Goal: Use online tool/utility: Utilize a website feature to perform a specific function

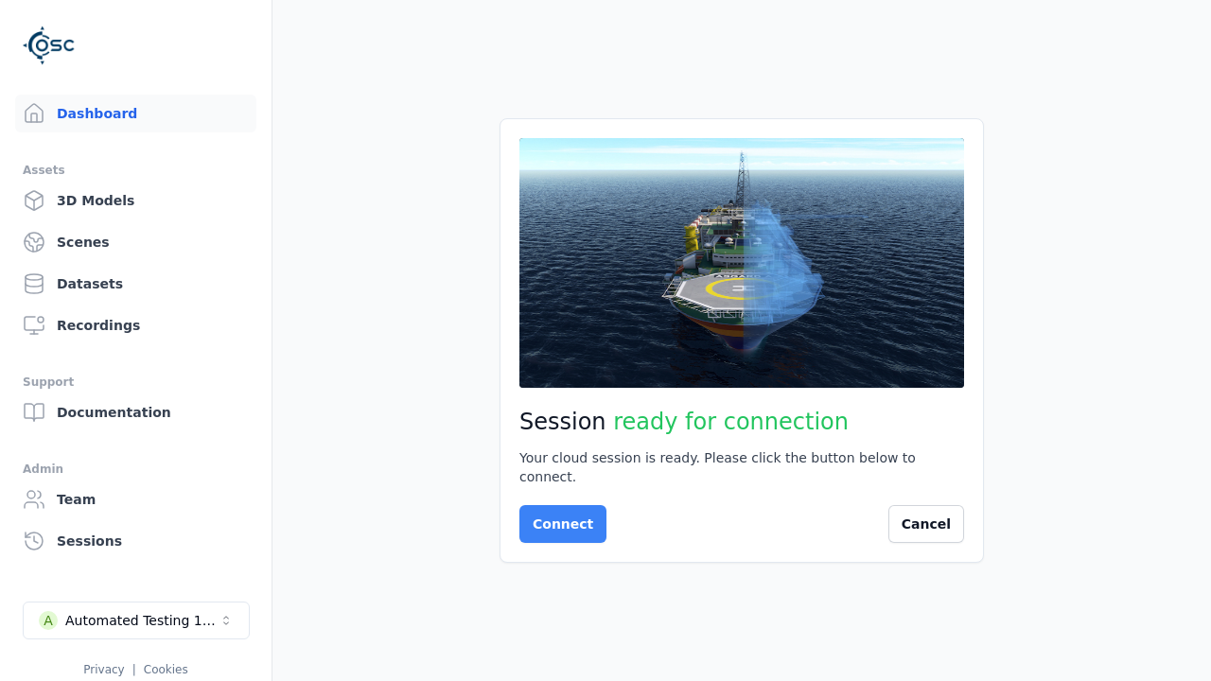
click at [557, 514] on button "Connect" at bounding box center [562, 524] width 87 height 38
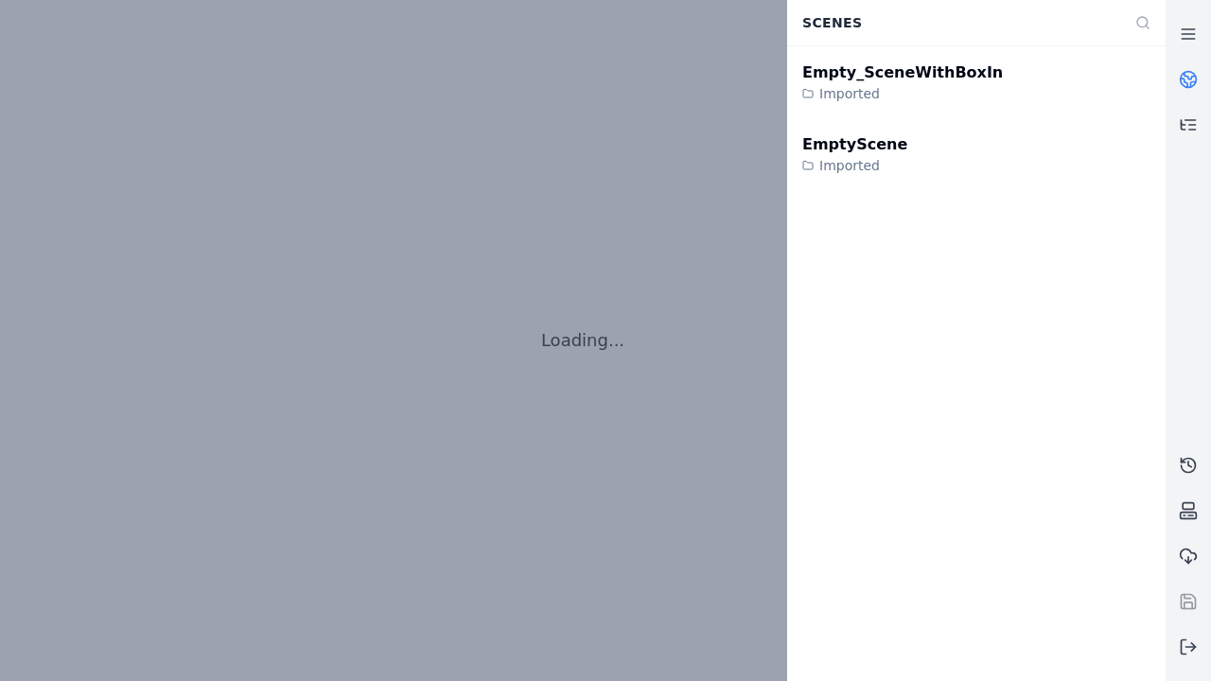
click at [844, 144] on div "EmptyScene" at bounding box center [854, 144] width 105 height 23
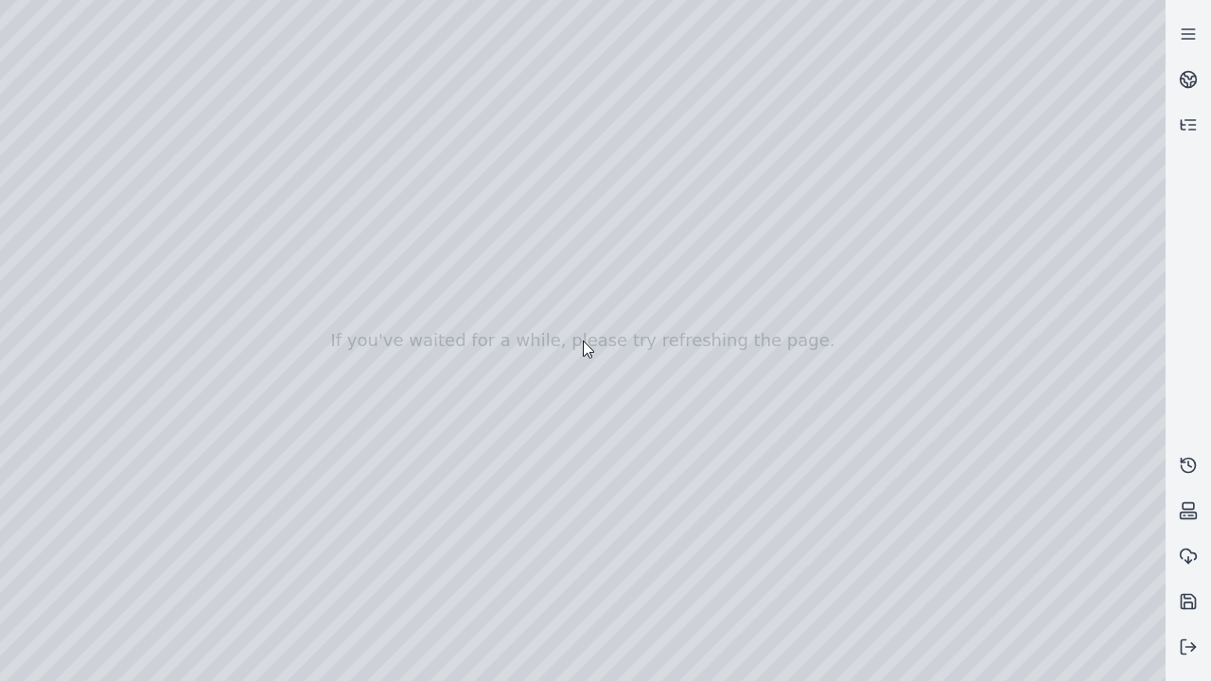
click at [42, 172] on div at bounding box center [582, 340] width 1165 height 681
click at [41, 196] on div at bounding box center [582, 340] width 1165 height 681
click at [315, 44] on div at bounding box center [582, 340] width 1165 height 681
drag, startPoint x: 288, startPoint y: 202, endPoint x: 627, endPoint y: 467, distance: 429.8
click at [627, 467] on div at bounding box center [582, 340] width 1165 height 681
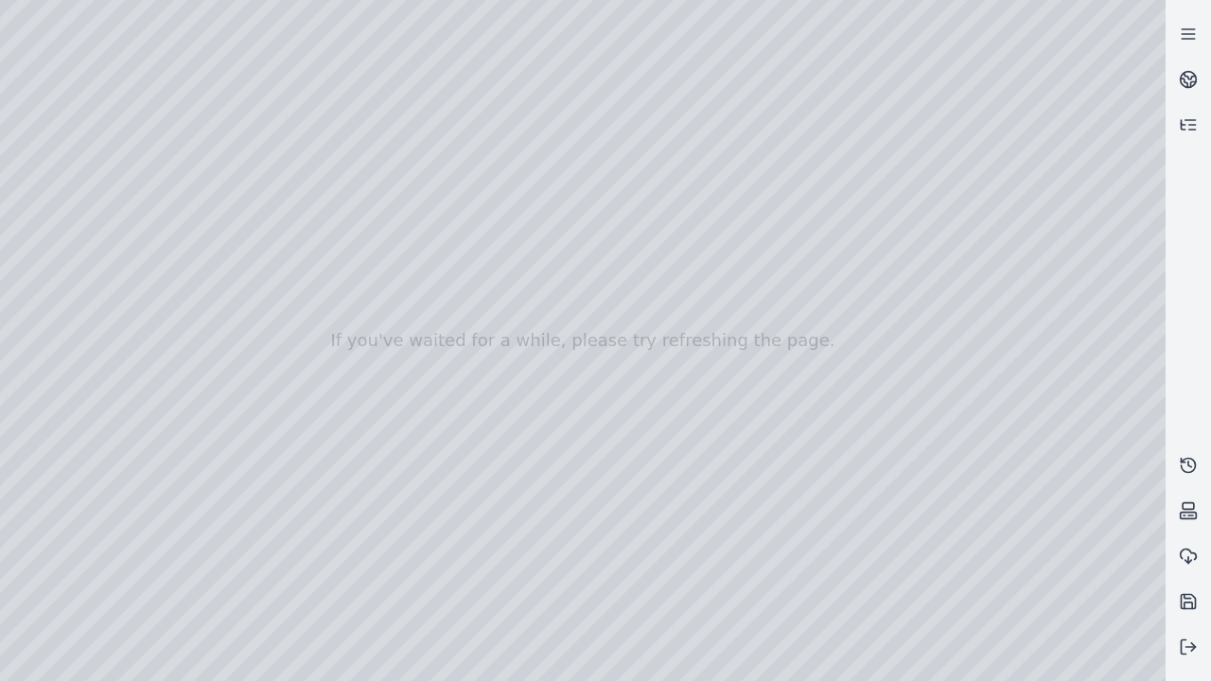
click at [576, 622] on div at bounding box center [582, 340] width 1165 height 681
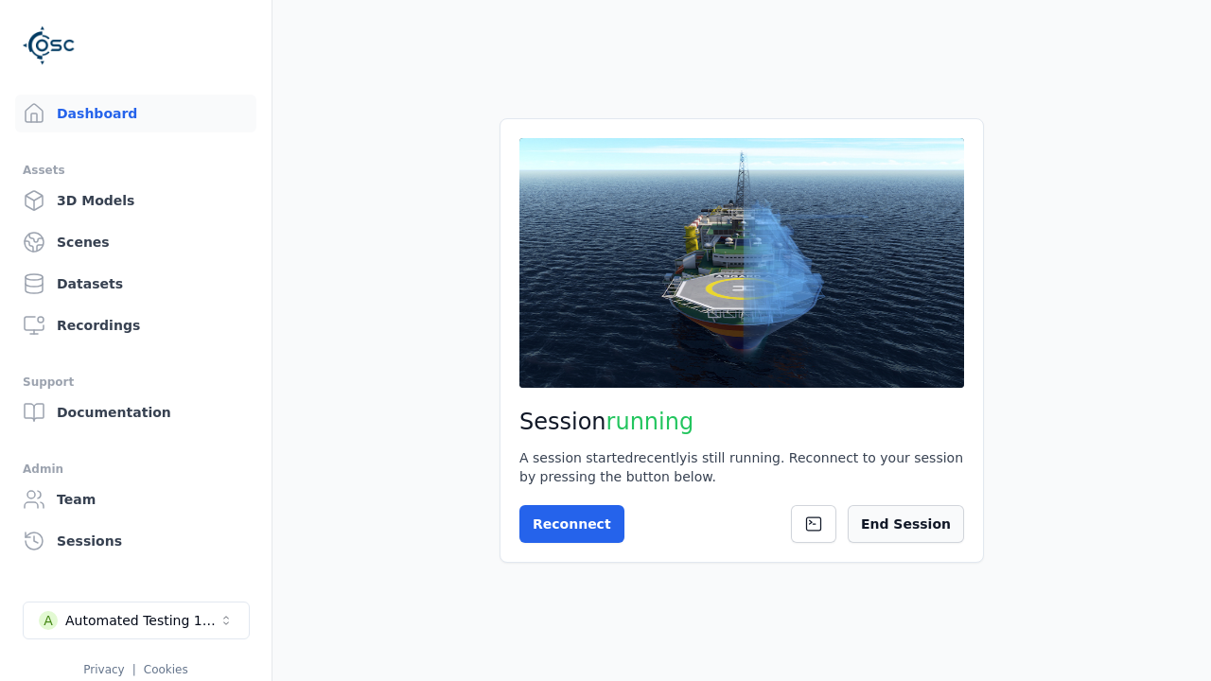
click at [915, 524] on button "End Session" at bounding box center [905, 524] width 116 height 38
